Goal: Transaction & Acquisition: Book appointment/travel/reservation

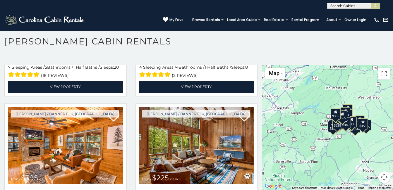
scroll to position [1706, 0]
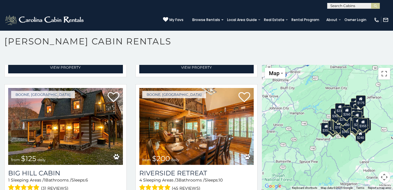
scroll to position [3911, 0]
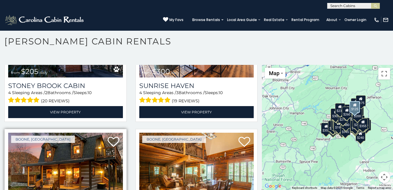
click at [47, 133] on img at bounding box center [65, 171] width 115 height 77
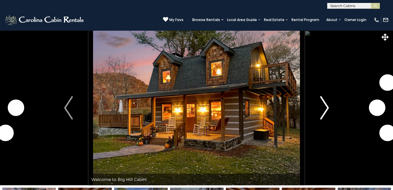
click at [325, 108] on img "Next" at bounding box center [324, 107] width 9 height 23
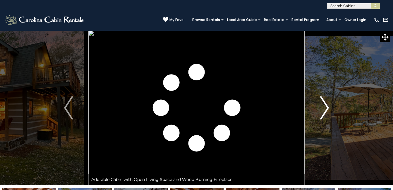
click at [325, 108] on img "Next" at bounding box center [324, 107] width 9 height 23
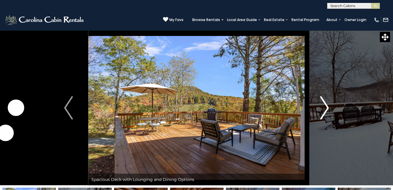
click at [325, 108] on img "Next" at bounding box center [324, 107] width 9 height 23
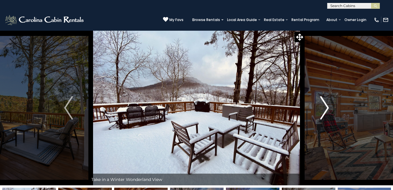
click at [325, 108] on img "Next" at bounding box center [324, 107] width 9 height 23
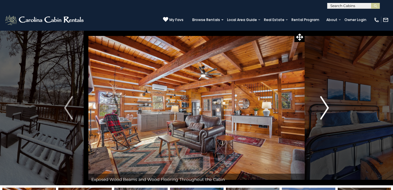
click at [325, 108] on img "Next" at bounding box center [324, 107] width 9 height 23
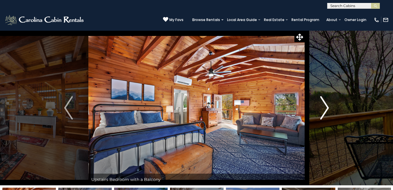
click at [325, 108] on img "Next" at bounding box center [324, 107] width 9 height 23
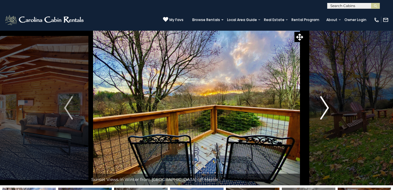
click at [325, 108] on img "Next" at bounding box center [324, 107] width 9 height 23
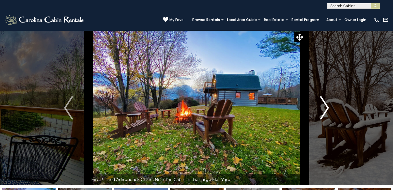
click at [325, 108] on img "Next" at bounding box center [324, 107] width 9 height 23
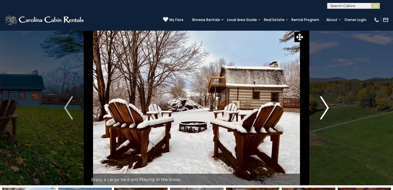
click at [325, 108] on img "Next" at bounding box center [324, 107] width 9 height 23
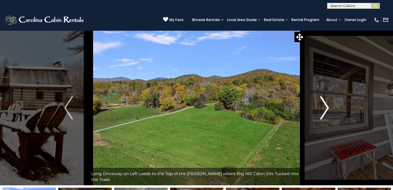
click at [325, 108] on img "Next" at bounding box center [324, 107] width 9 height 23
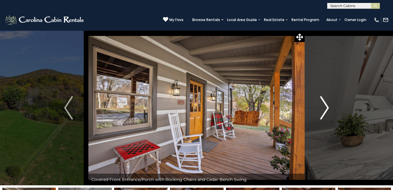
click at [325, 108] on img "Next" at bounding box center [324, 107] width 9 height 23
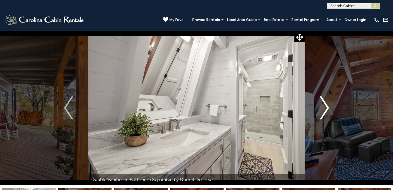
click at [325, 108] on img "Next" at bounding box center [324, 107] width 9 height 23
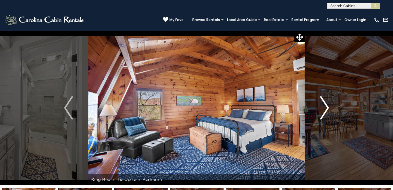
click at [325, 108] on img "Next" at bounding box center [324, 107] width 9 height 23
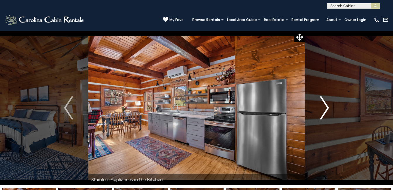
click at [325, 108] on img "Next" at bounding box center [324, 107] width 9 height 23
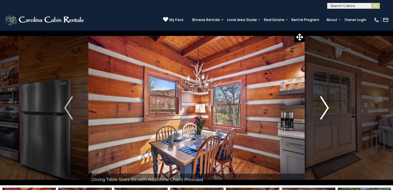
click at [325, 108] on img "Next" at bounding box center [324, 107] width 9 height 23
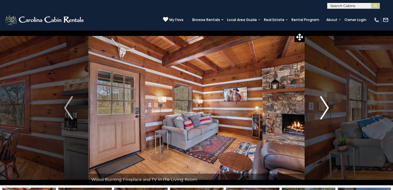
click at [325, 108] on img "Next" at bounding box center [324, 107] width 9 height 23
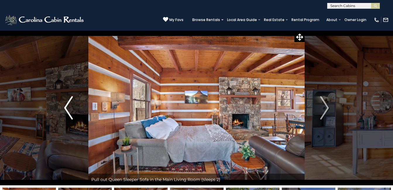
click at [69, 106] on img "Previous" at bounding box center [68, 107] width 9 height 23
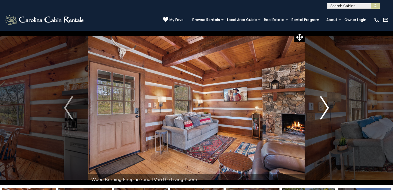
click at [328, 108] on img "Next" at bounding box center [324, 107] width 9 height 23
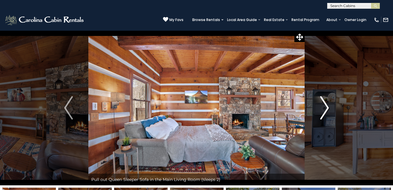
click at [328, 108] on img "Next" at bounding box center [324, 107] width 9 height 23
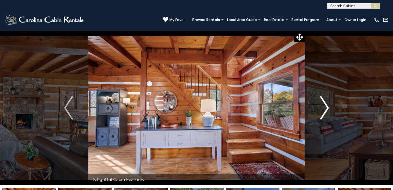
click at [328, 108] on img "Next" at bounding box center [324, 107] width 9 height 23
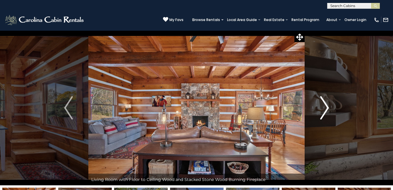
click at [328, 108] on img "Next" at bounding box center [324, 107] width 9 height 23
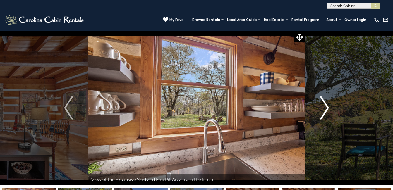
click at [328, 108] on img "Next" at bounding box center [324, 107] width 9 height 23
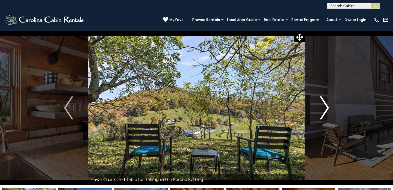
click at [328, 108] on img "Next" at bounding box center [324, 107] width 9 height 23
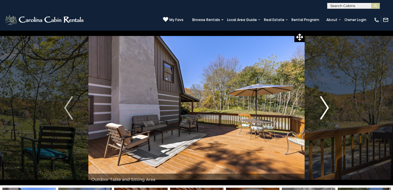
click at [328, 108] on img "Next" at bounding box center [324, 107] width 9 height 23
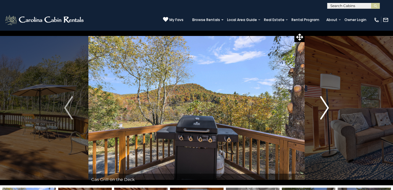
click at [328, 108] on img "Next" at bounding box center [324, 107] width 9 height 23
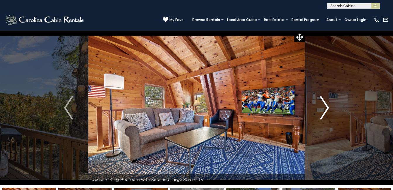
click at [328, 108] on img "Next" at bounding box center [324, 107] width 9 height 23
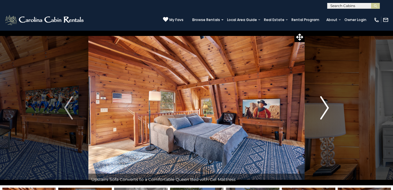
click at [328, 108] on img "Next" at bounding box center [324, 107] width 9 height 23
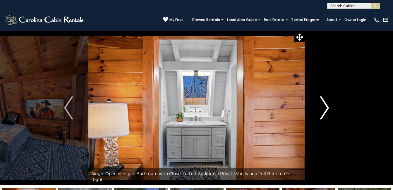
click at [328, 108] on img "Next" at bounding box center [324, 107] width 9 height 23
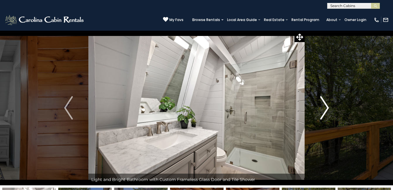
click at [328, 108] on img "Next" at bounding box center [324, 107] width 9 height 23
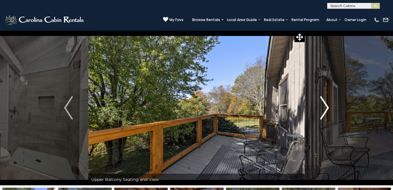
click at [328, 108] on img "Next" at bounding box center [324, 107] width 9 height 23
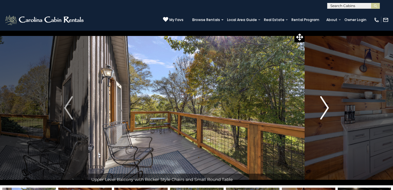
click at [328, 108] on img "Next" at bounding box center [324, 107] width 9 height 23
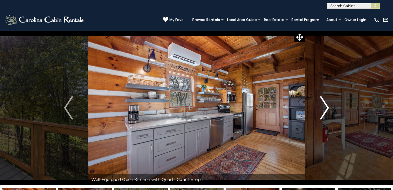
click at [328, 108] on img "Next" at bounding box center [324, 107] width 9 height 23
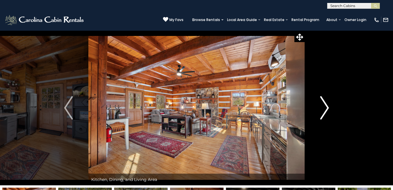
click at [328, 108] on img "Next" at bounding box center [324, 107] width 9 height 23
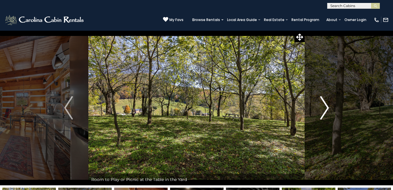
click at [328, 108] on img "Next" at bounding box center [324, 107] width 9 height 23
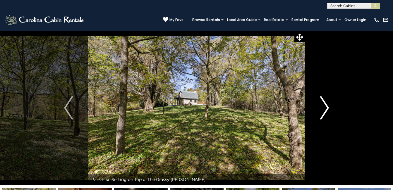
click at [328, 108] on img "Next" at bounding box center [324, 107] width 9 height 23
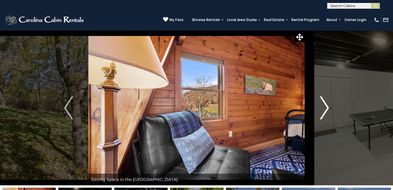
click at [328, 108] on img "Next" at bounding box center [324, 107] width 9 height 23
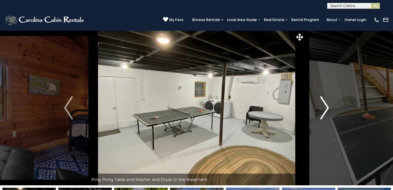
click at [328, 108] on img "Next" at bounding box center [324, 107] width 9 height 23
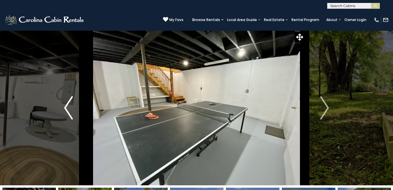
click at [66, 108] on img "Previous" at bounding box center [68, 107] width 9 height 23
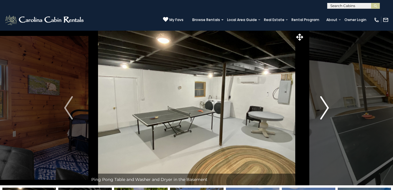
click at [327, 106] on img "Next" at bounding box center [324, 107] width 9 height 23
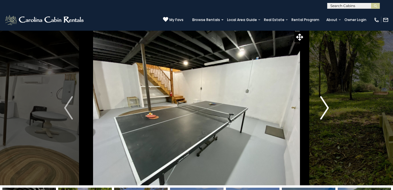
click at [327, 106] on img "Next" at bounding box center [324, 107] width 9 height 23
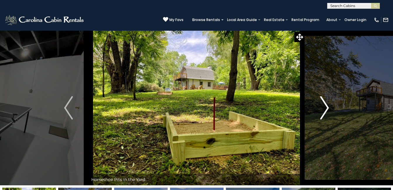
click at [327, 106] on img "Next" at bounding box center [324, 107] width 9 height 23
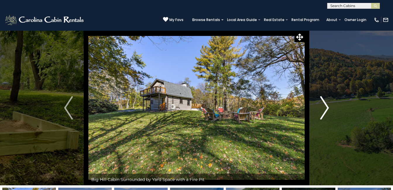
click at [327, 106] on img "Next" at bounding box center [324, 107] width 9 height 23
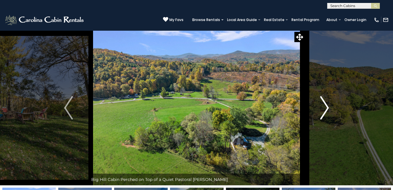
click at [327, 106] on img "Next" at bounding box center [324, 107] width 9 height 23
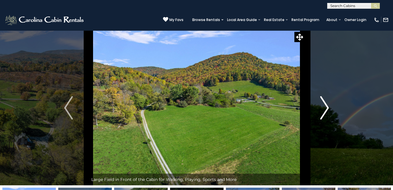
click at [327, 106] on img "Next" at bounding box center [324, 107] width 9 height 23
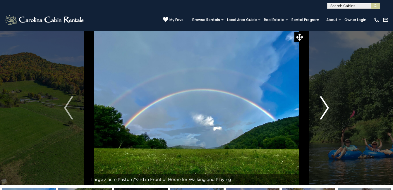
click at [327, 106] on img "Next" at bounding box center [324, 107] width 9 height 23
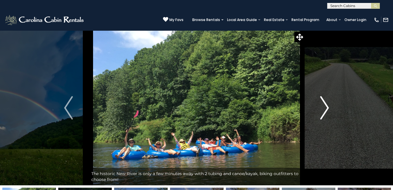
click at [327, 106] on img "Next" at bounding box center [324, 107] width 9 height 23
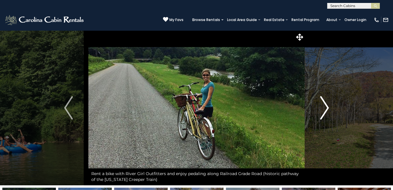
click at [327, 106] on img "Next" at bounding box center [324, 107] width 9 height 23
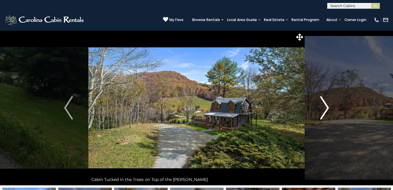
click at [327, 106] on img "Next" at bounding box center [324, 107] width 9 height 23
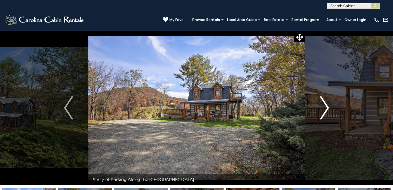
click at [327, 106] on img "Next" at bounding box center [324, 107] width 9 height 23
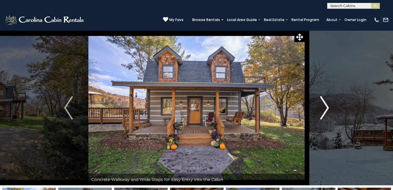
click at [327, 106] on img "Next" at bounding box center [324, 107] width 9 height 23
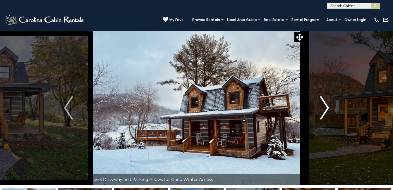
click at [327, 106] on img "Next" at bounding box center [324, 107] width 9 height 23
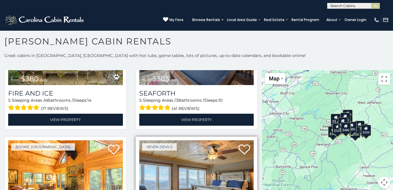
scroll to position [1429, 0]
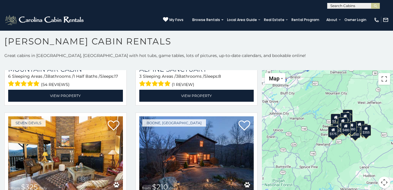
scroll to position [1825, 0]
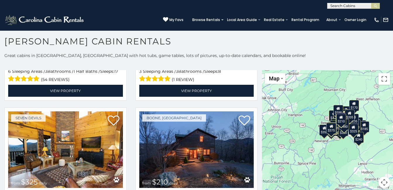
drag, startPoint x: 260, startPoint y: 133, endPoint x: 258, endPoint y: 129, distance: 3.9
click at [258, 70] on main "**********" at bounding box center [196, 70] width 393 height 0
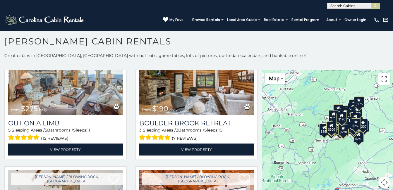
scroll to position [5215, 0]
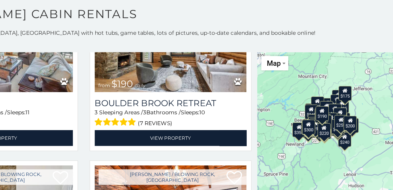
drag, startPoint x: 304, startPoint y: 125, endPoint x: 272, endPoint y: 125, distance: 32.2
click at [272, 125] on div "$349 $480 $525 $315 $355 $635 $675 $930 $400 $451 $330 $400 $485 $460 $395 $255…" at bounding box center [327, 132] width 131 height 125
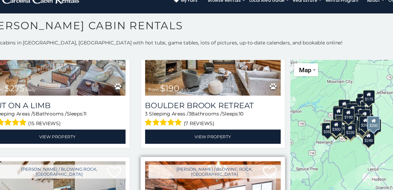
drag, startPoint x: 252, startPoint y: 114, endPoint x: 252, endPoint y: 118, distance: 4.1
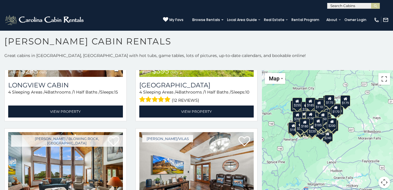
scroll to position [13585, 0]
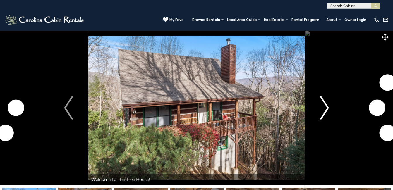
click at [328, 108] on img "Next" at bounding box center [324, 107] width 9 height 23
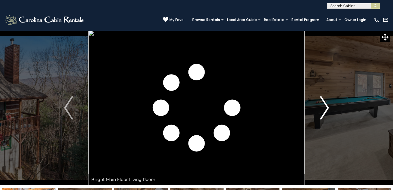
click at [328, 108] on img "Next" at bounding box center [324, 107] width 9 height 23
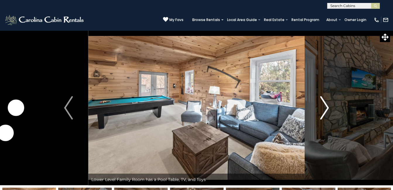
click at [326, 109] on img "Next" at bounding box center [324, 107] width 9 height 23
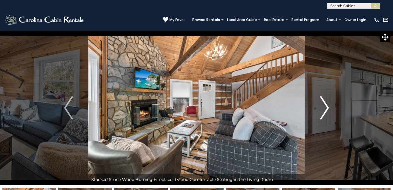
click at [326, 109] on img "Next" at bounding box center [324, 107] width 9 height 23
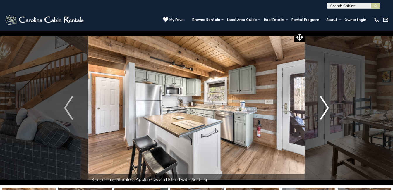
click at [326, 109] on img "Next" at bounding box center [324, 107] width 9 height 23
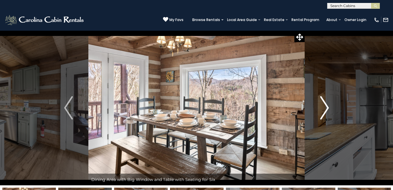
click at [326, 109] on img "Next" at bounding box center [324, 107] width 9 height 23
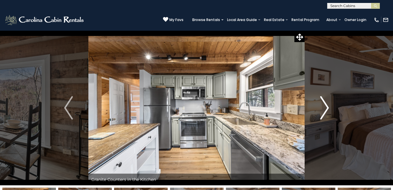
click at [326, 109] on img "Next" at bounding box center [324, 107] width 9 height 23
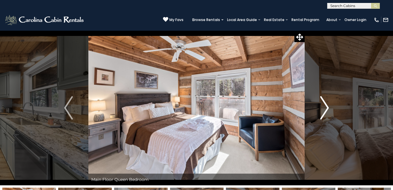
click at [326, 109] on img "Next" at bounding box center [324, 107] width 9 height 23
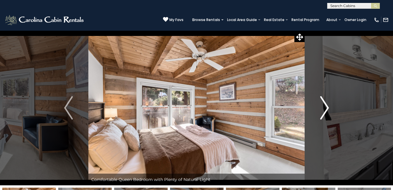
click at [326, 109] on img "Next" at bounding box center [324, 107] width 9 height 23
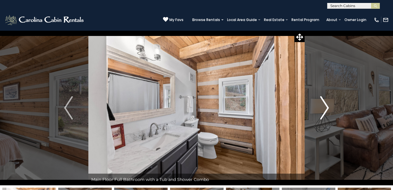
click at [326, 109] on img "Next" at bounding box center [324, 107] width 9 height 23
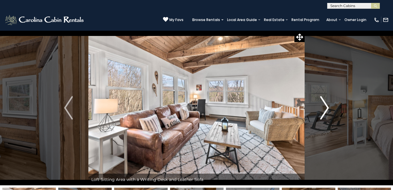
click at [326, 109] on img "Next" at bounding box center [324, 107] width 9 height 23
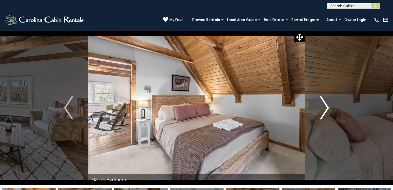
click at [326, 109] on img "Next" at bounding box center [324, 107] width 9 height 23
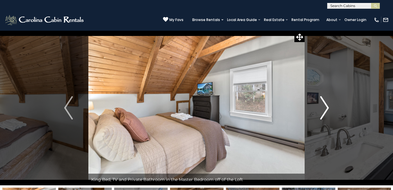
click at [326, 109] on img "Next" at bounding box center [324, 107] width 9 height 23
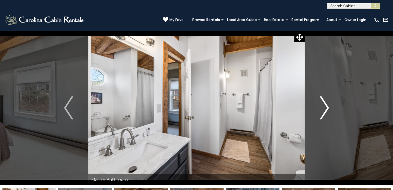
click at [326, 109] on img "Next" at bounding box center [324, 107] width 9 height 23
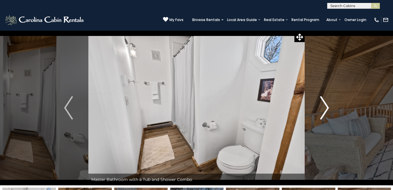
click at [326, 109] on img "Next" at bounding box center [324, 107] width 9 height 23
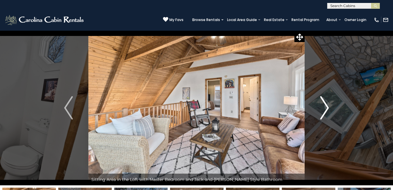
click at [326, 109] on img "Next" at bounding box center [324, 107] width 9 height 23
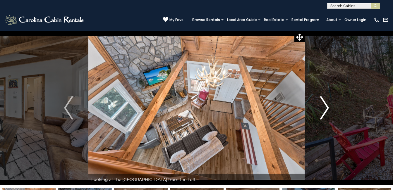
click at [326, 109] on img "Next" at bounding box center [324, 107] width 9 height 23
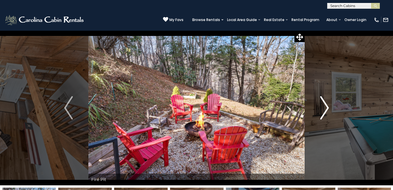
click at [326, 109] on img "Next" at bounding box center [324, 107] width 9 height 23
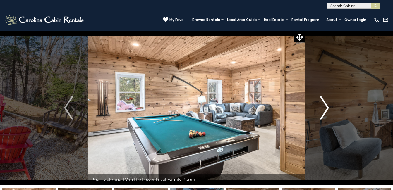
click at [326, 109] on img "Next" at bounding box center [324, 107] width 9 height 23
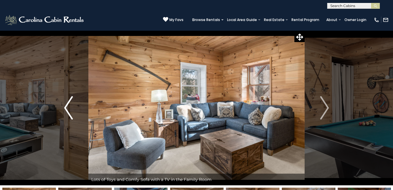
click at [66, 109] on img "Previous" at bounding box center [68, 107] width 9 height 23
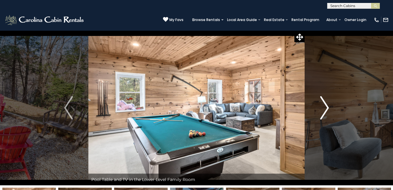
click at [327, 107] on img "Next" at bounding box center [324, 107] width 9 height 23
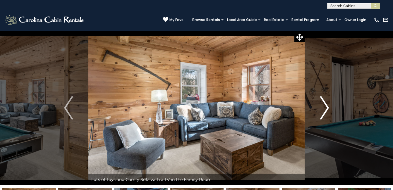
click at [327, 107] on img "Next" at bounding box center [324, 107] width 9 height 23
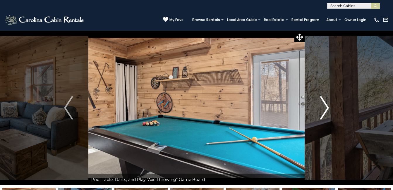
click at [327, 107] on img "Next" at bounding box center [324, 107] width 9 height 23
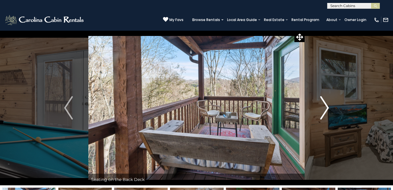
click at [327, 107] on img "Next" at bounding box center [324, 107] width 9 height 23
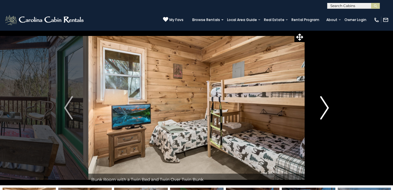
click at [327, 107] on img "Next" at bounding box center [324, 107] width 9 height 23
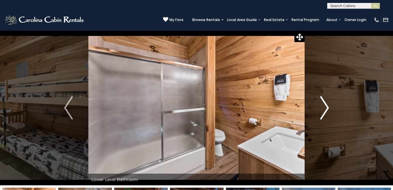
click at [327, 107] on img "Next" at bounding box center [324, 107] width 9 height 23
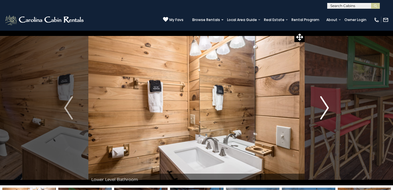
click at [327, 107] on img "Next" at bounding box center [324, 107] width 9 height 23
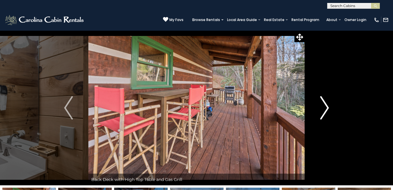
click at [327, 107] on img "Next" at bounding box center [324, 107] width 9 height 23
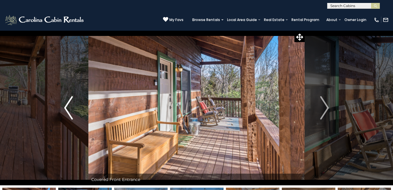
click at [63, 115] on button "Previous" at bounding box center [69, 107] width 40 height 155
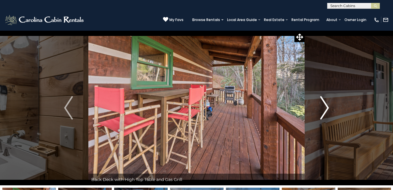
click at [326, 102] on img "Next" at bounding box center [324, 107] width 9 height 23
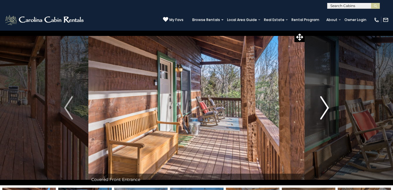
click at [326, 102] on img "Next" at bounding box center [324, 107] width 9 height 23
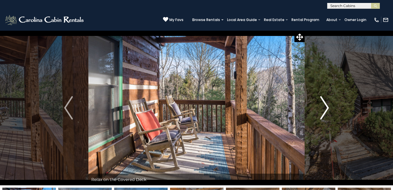
click at [326, 102] on img "Next" at bounding box center [324, 107] width 9 height 23
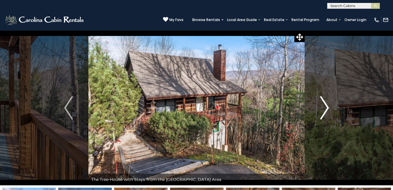
click at [326, 102] on img "Next" at bounding box center [324, 107] width 9 height 23
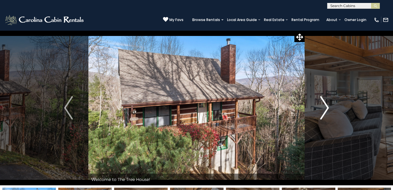
click at [326, 102] on img "Next" at bounding box center [324, 107] width 9 height 23
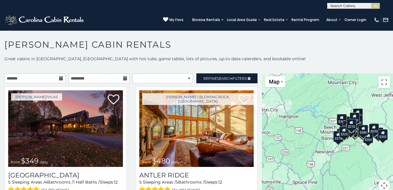
scroll to position [3, 0]
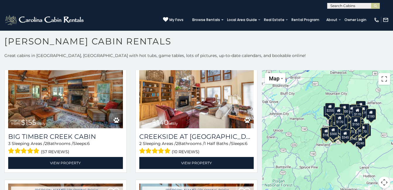
scroll to position [10291, 0]
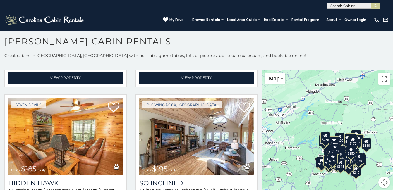
drag, startPoint x: 260, startPoint y: 173, endPoint x: 255, endPoint y: 203, distance: 30.5
click at [255, 190] on html "**********" at bounding box center [196, 93] width 393 height 193
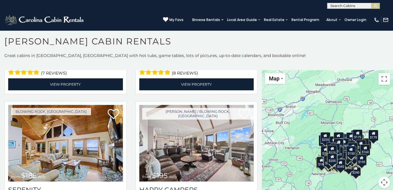
scroll to position [15280, 0]
